Goal: Contribute content

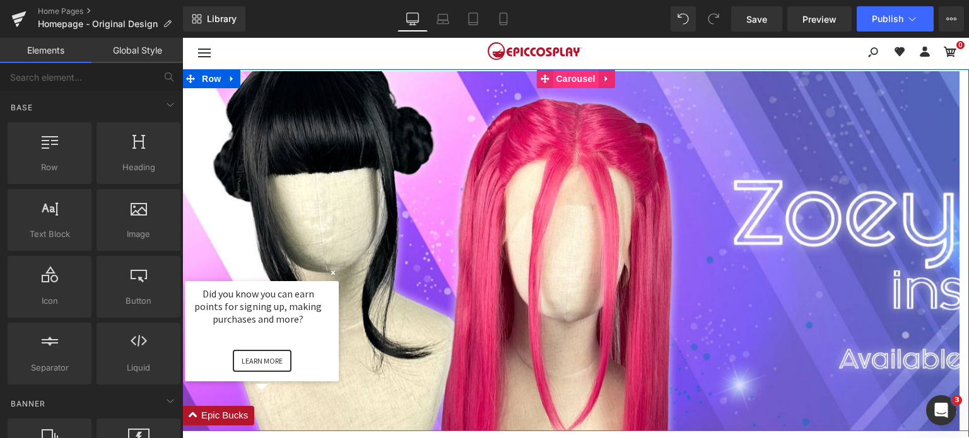
click at [583, 80] on span "Carousel" at bounding box center [574, 78] width 45 height 19
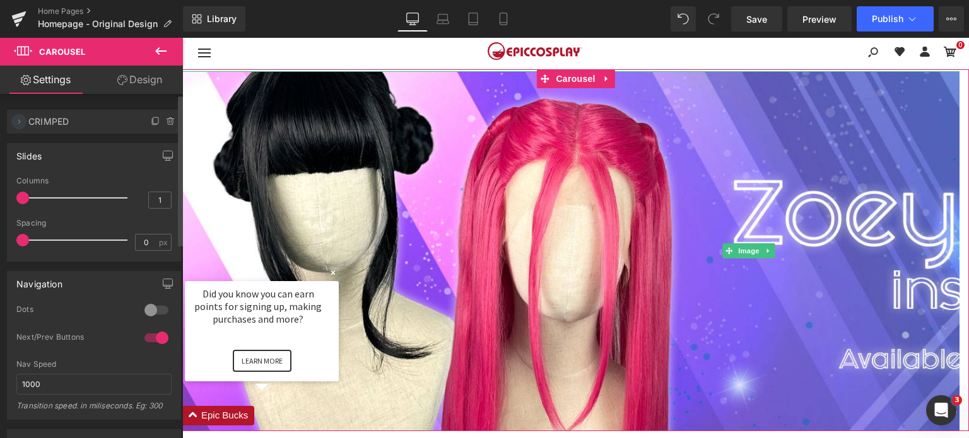
click at [23, 120] on icon at bounding box center [19, 122] width 10 height 10
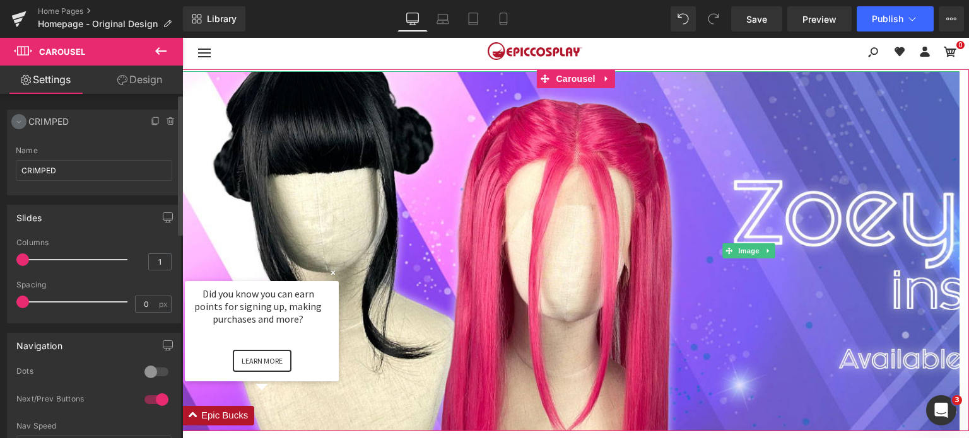
click at [18, 123] on icon at bounding box center [19, 122] width 10 height 10
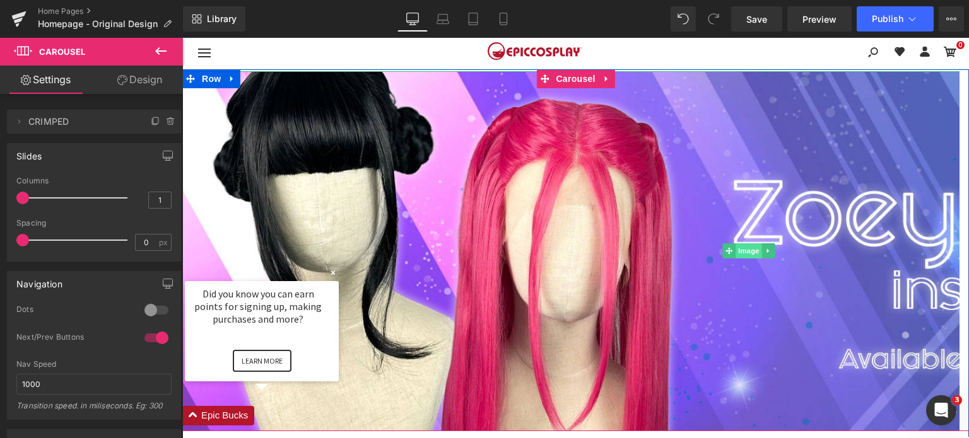
click at [735, 257] on span "Image" at bounding box center [748, 250] width 26 height 15
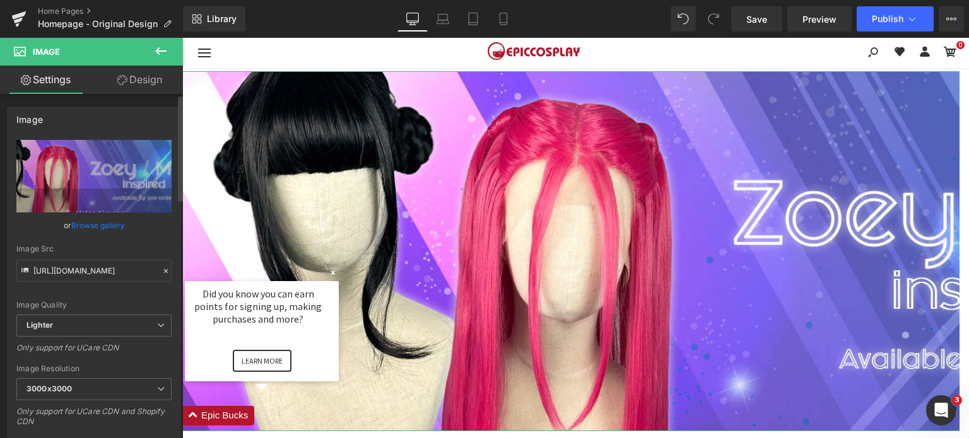
click at [105, 221] on link "Browse gallery" at bounding box center [98, 225] width 54 height 22
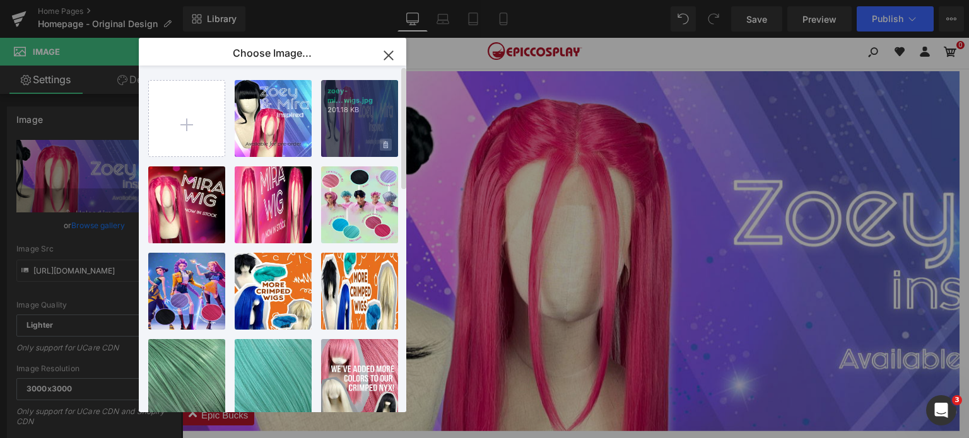
click at [387, 146] on icon at bounding box center [385, 145] width 4 height 8
click at [179, 114] on input "file" at bounding box center [187, 119] width 76 height 76
click at [333, 143] on span "Yes" at bounding box center [343, 144] width 32 height 13
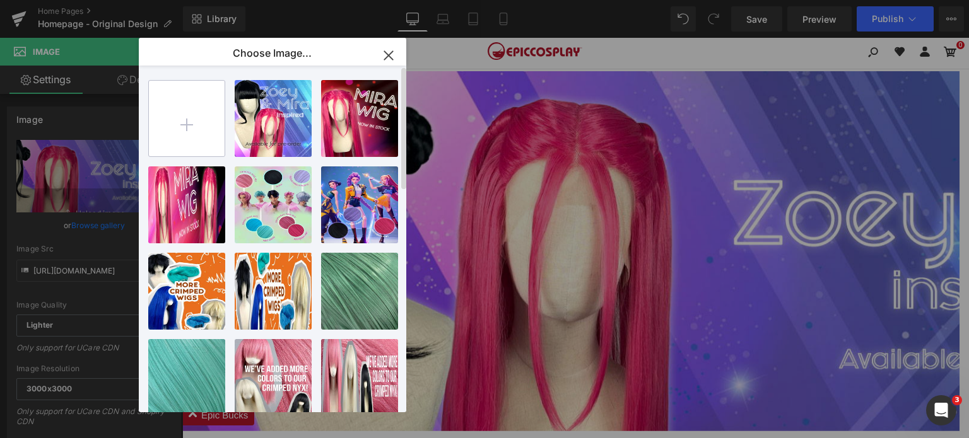
click at [180, 119] on input "file" at bounding box center [187, 119] width 76 height 76
type input "C:\fakepath\zoey-mira-cosplay-wigs.jpg"
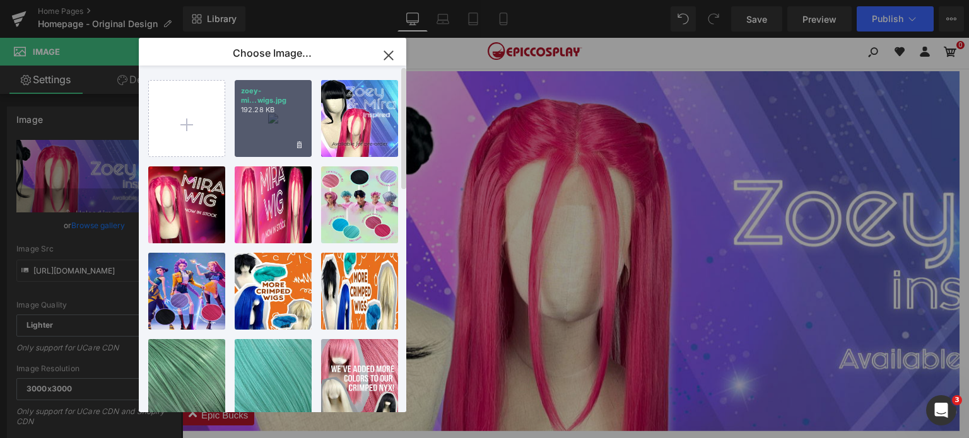
click at [274, 123] on div "zoey-mi...wigs.jpg 192.28 KB" at bounding box center [273, 118] width 77 height 77
type input "[URL][DOMAIN_NAME]"
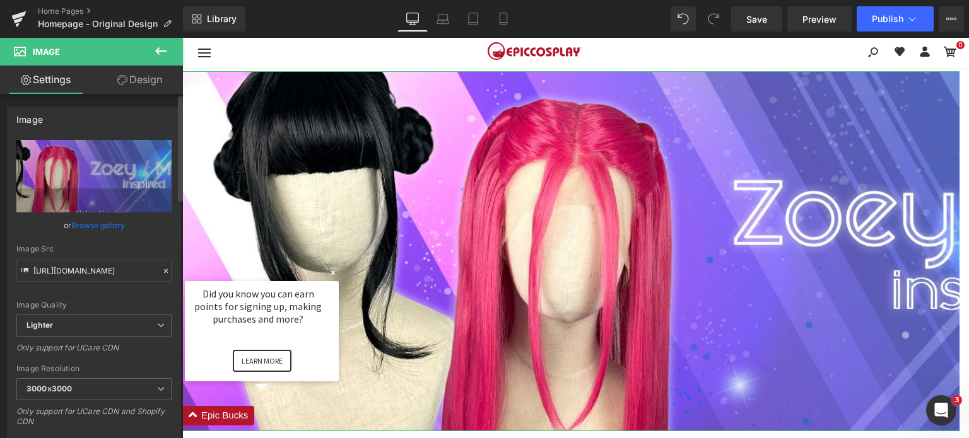
drag, startPoint x: 90, startPoint y: 228, endPoint x: 100, endPoint y: 219, distance: 13.4
click at [90, 226] on link "Browse gallery" at bounding box center [98, 225] width 54 height 22
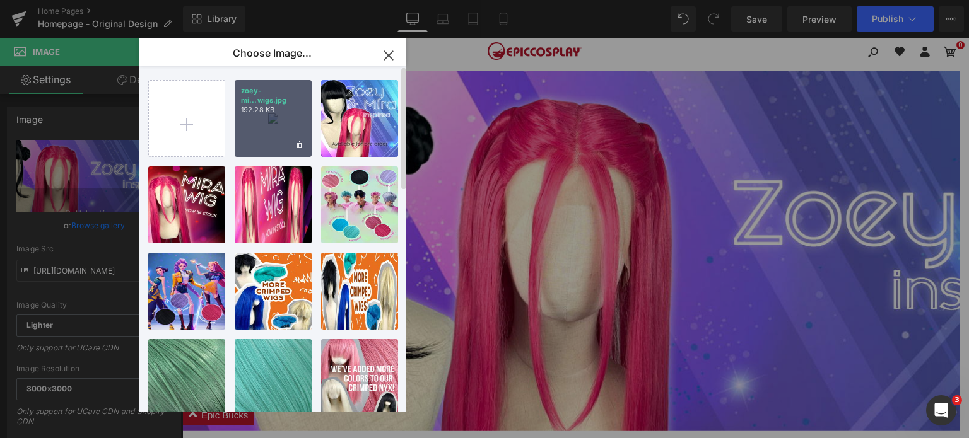
click at [295, 115] on div "zoey-mi...wigs.jpg 192.28 KB" at bounding box center [273, 118] width 77 height 77
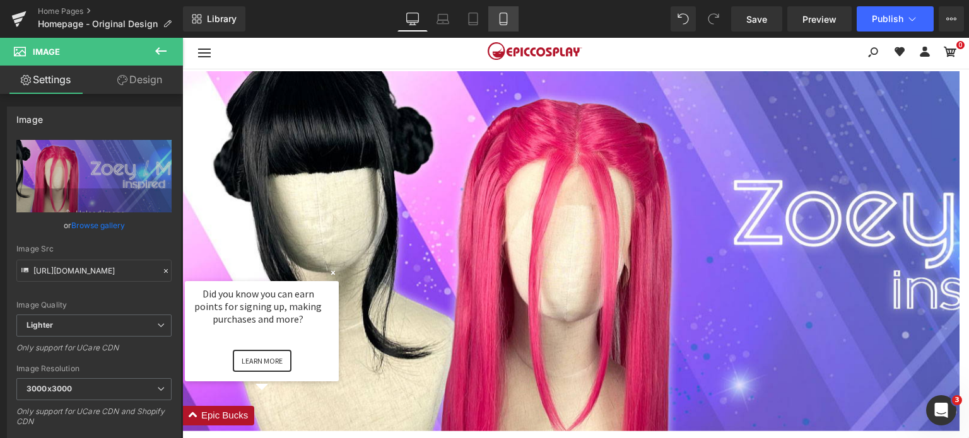
click at [506, 18] on icon at bounding box center [502, 19] width 7 height 12
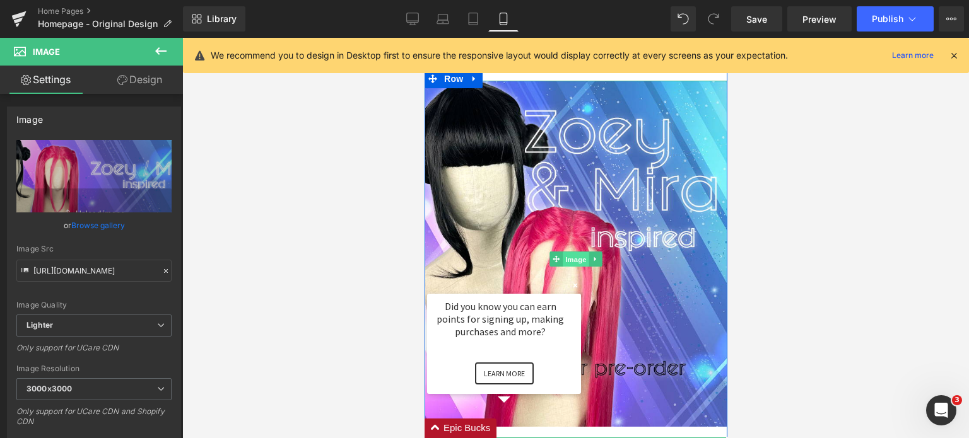
drag, startPoint x: 579, startPoint y: 257, endPoint x: 796, endPoint y: 281, distance: 218.2
click at [579, 257] on span "Image" at bounding box center [575, 259] width 26 height 15
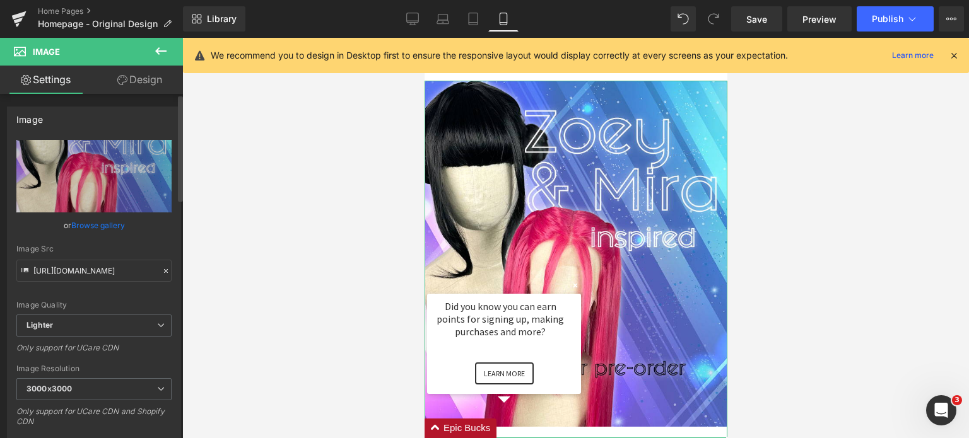
click at [116, 228] on link "Browse gallery" at bounding box center [98, 225] width 54 height 22
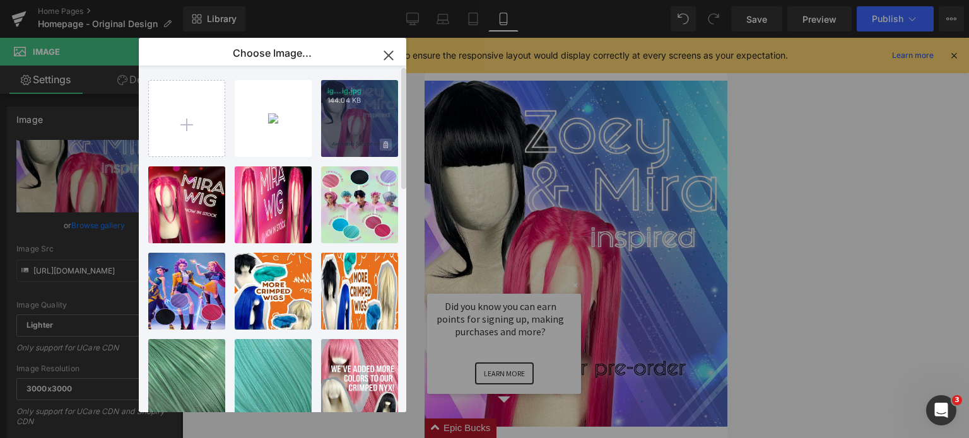
click at [387, 149] on icon at bounding box center [385, 145] width 4 height 8
click at [340, 144] on span "Yes" at bounding box center [343, 144] width 32 height 13
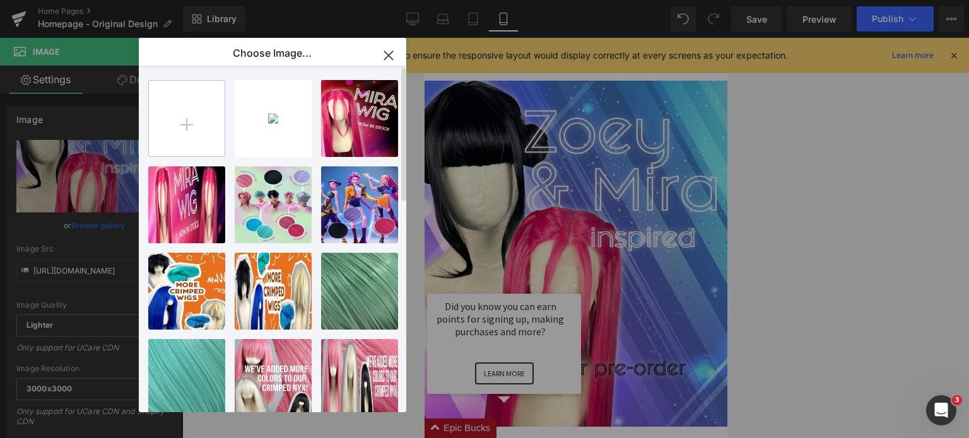
click at [187, 118] on input "file" at bounding box center [187, 119] width 76 height 76
type input "C:\fakepath\zoey-mira-cosplay-wigs-mobile.jpg"
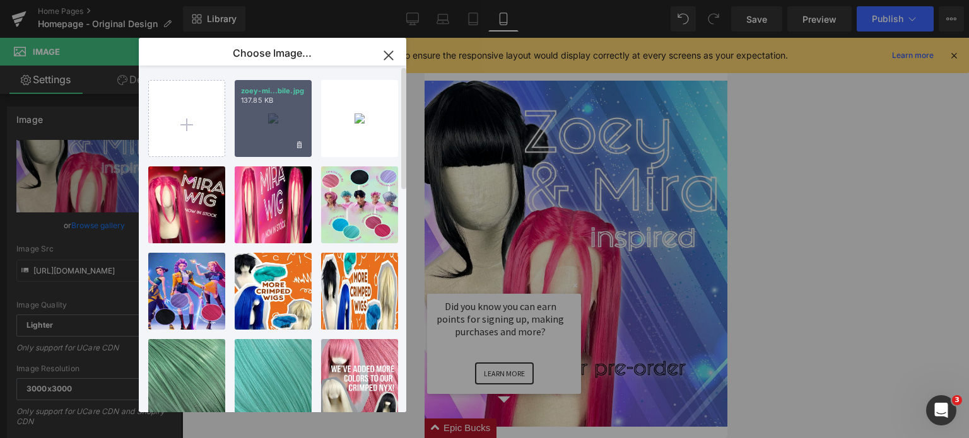
click at [275, 113] on div "zoey-mi...bile.jpg 137.85 KB" at bounding box center [273, 118] width 77 height 77
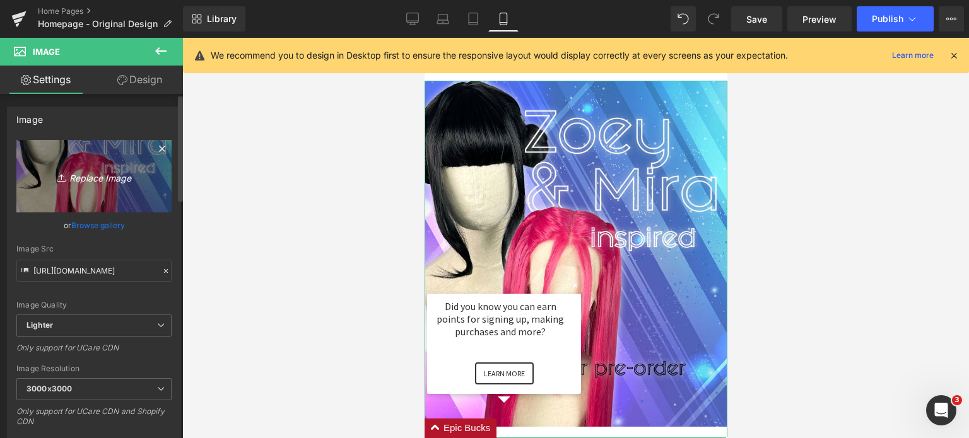
click at [160, 149] on icon at bounding box center [161, 148] width 15 height 15
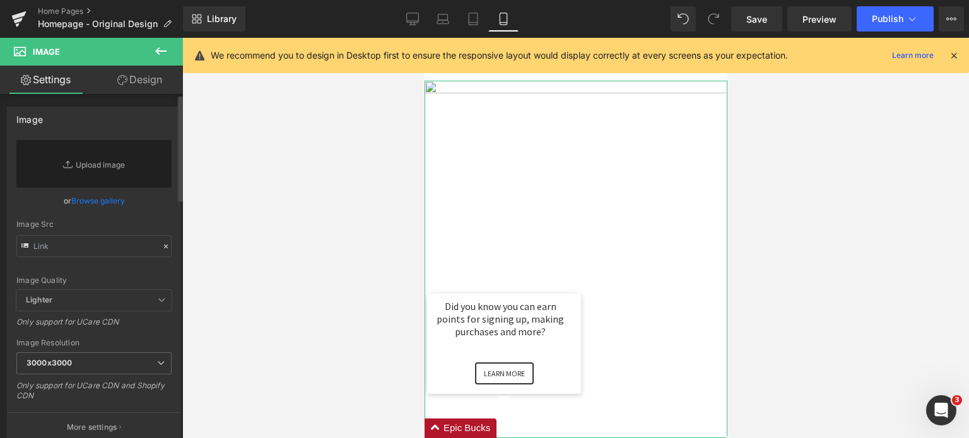
click at [77, 199] on link "Browse gallery" at bounding box center [98, 201] width 54 height 22
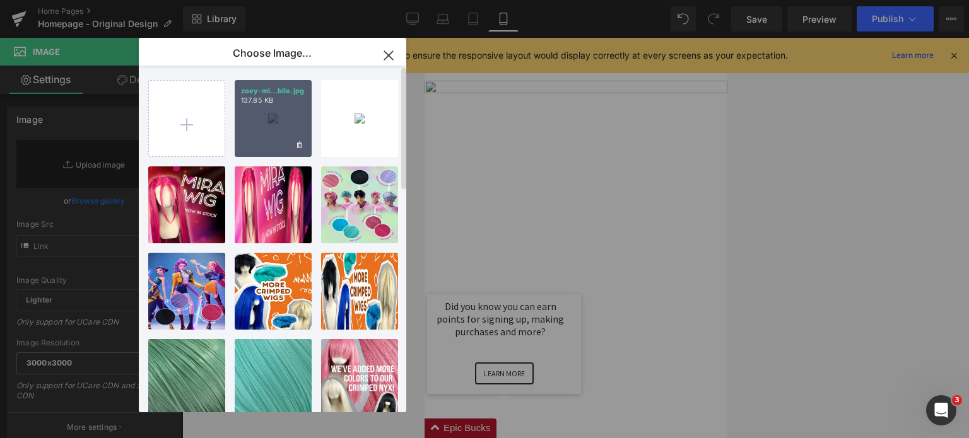
click at [272, 136] on div "zoey-mi...bile.jpg 137.85 KB" at bounding box center [273, 118] width 77 height 77
type input "[URL][DOMAIN_NAME]"
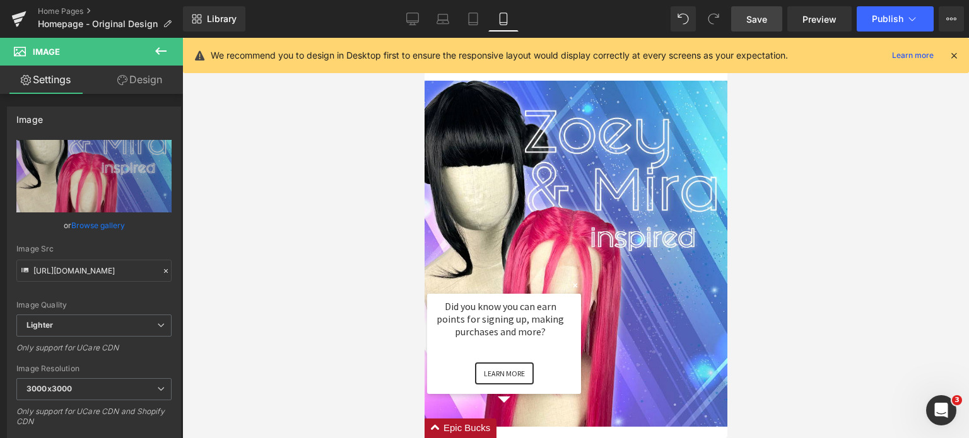
click at [766, 17] on span "Save" at bounding box center [756, 19] width 21 height 13
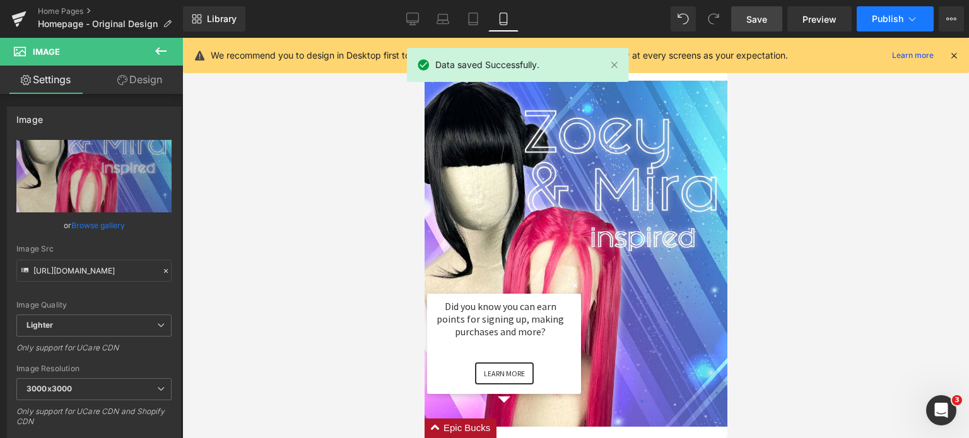
click at [903, 17] on button "Publish" at bounding box center [894, 18] width 77 height 25
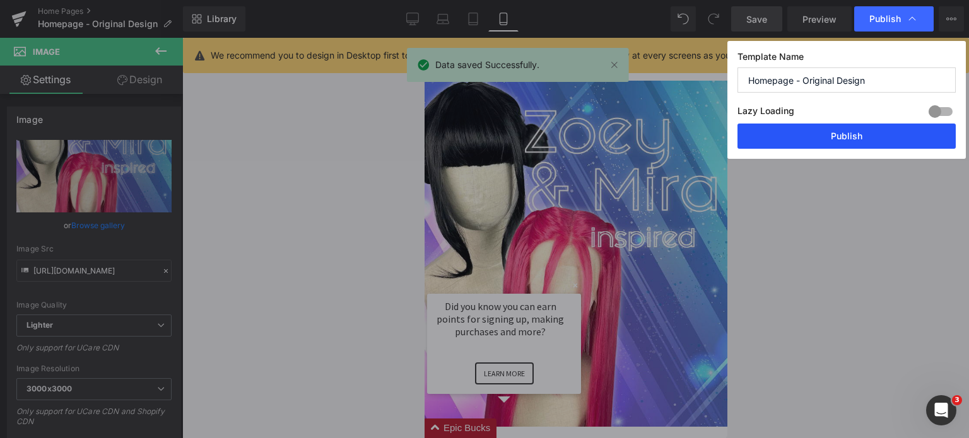
click at [877, 143] on button "Publish" at bounding box center [846, 136] width 218 height 25
